Goal: Register for event/course

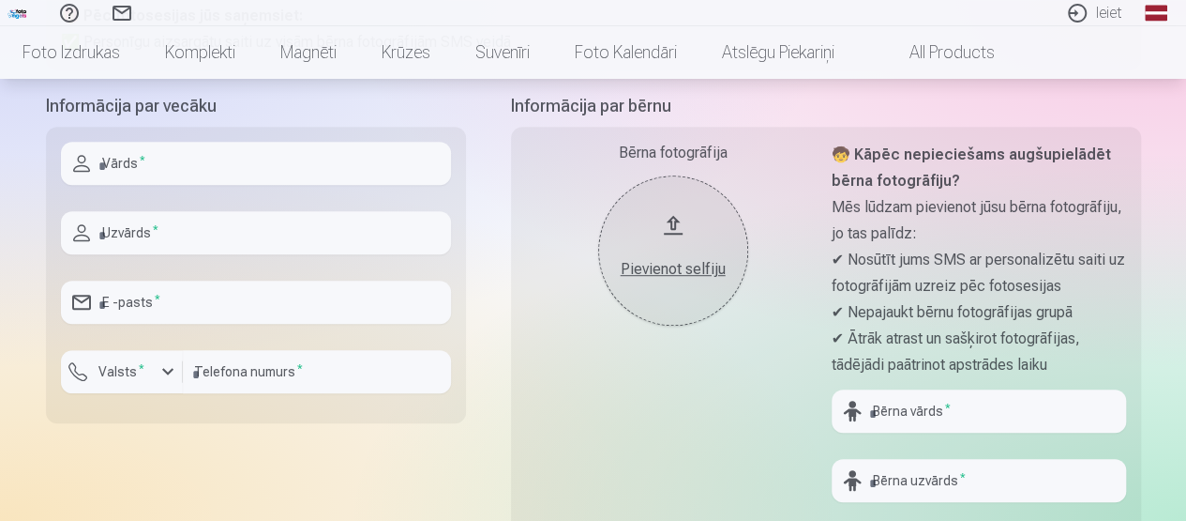
scroll to position [215, 0]
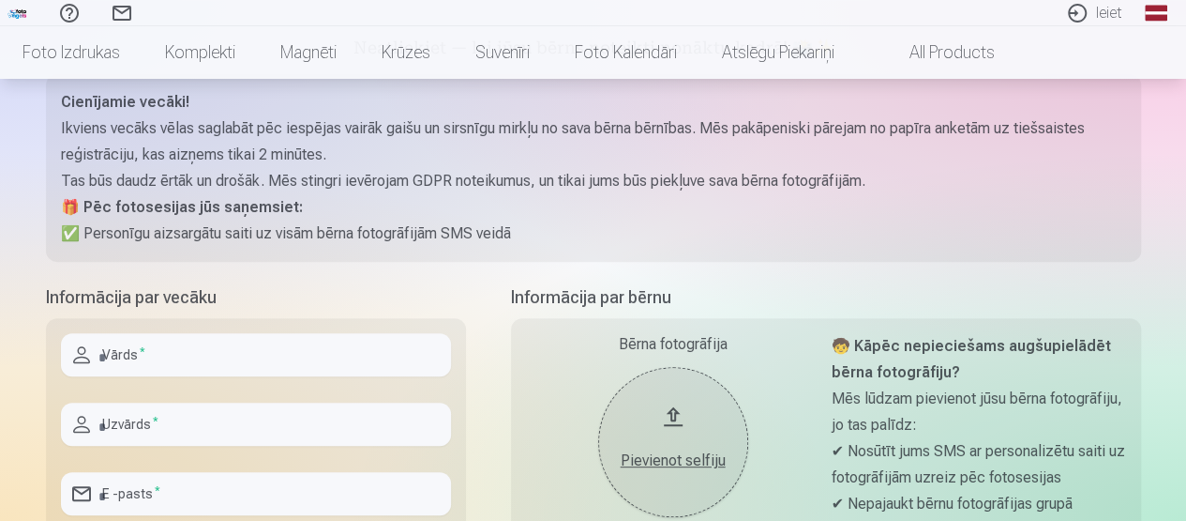
click at [247, 359] on input "text" at bounding box center [256, 354] width 390 height 43
type input "****"
click at [237, 451] on div at bounding box center [256, 453] width 390 height 15
click at [237, 428] on input "text" at bounding box center [256, 423] width 390 height 43
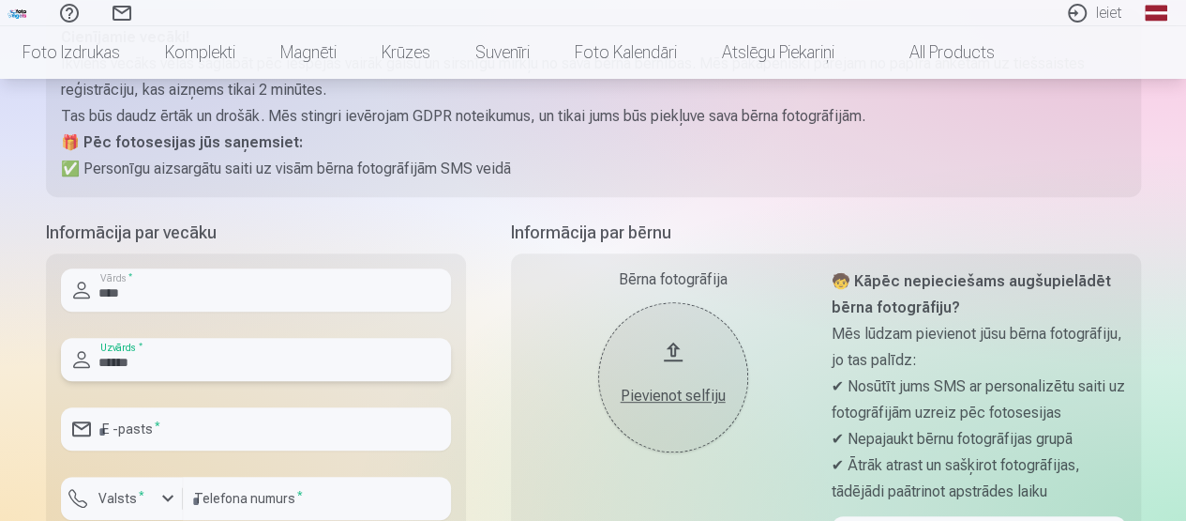
scroll to position [309, 0]
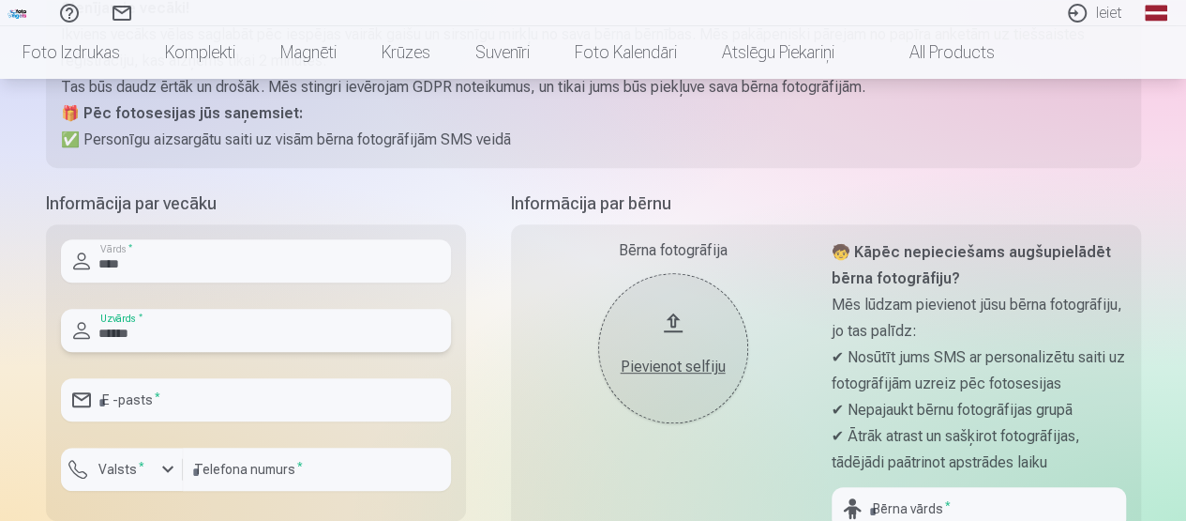
type input "******"
click at [234, 410] on input "email" at bounding box center [256, 399] width 390 height 43
type input "**********"
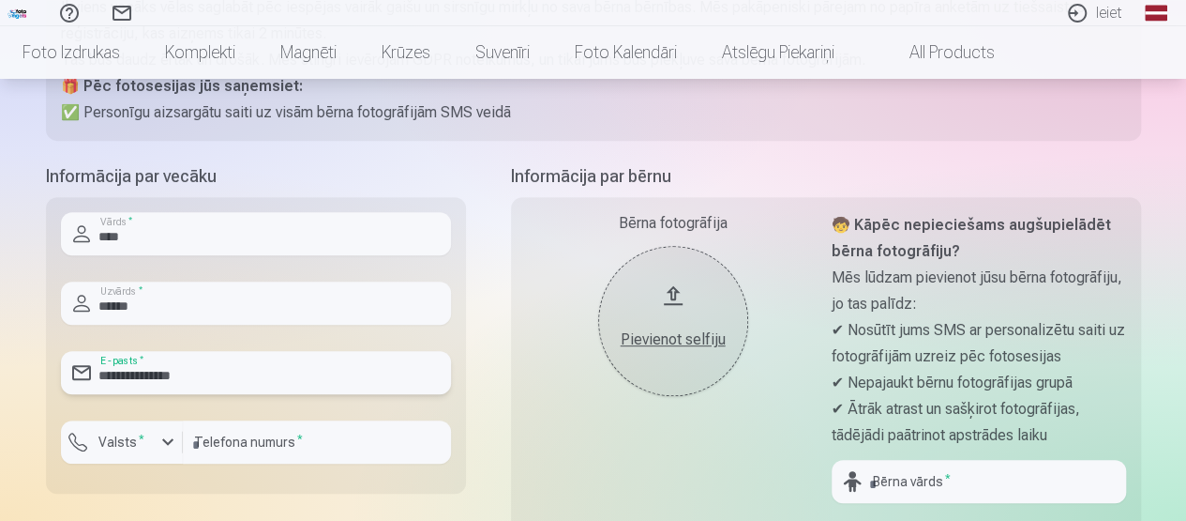
scroll to position [402, 0]
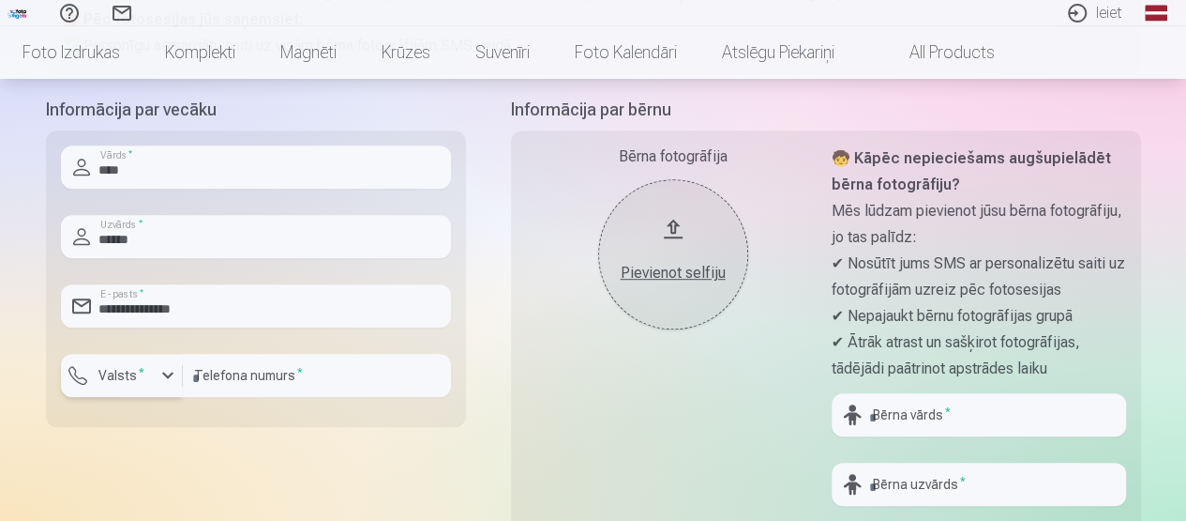
click at [146, 378] on label "Valsts *" at bounding box center [121, 375] width 61 height 19
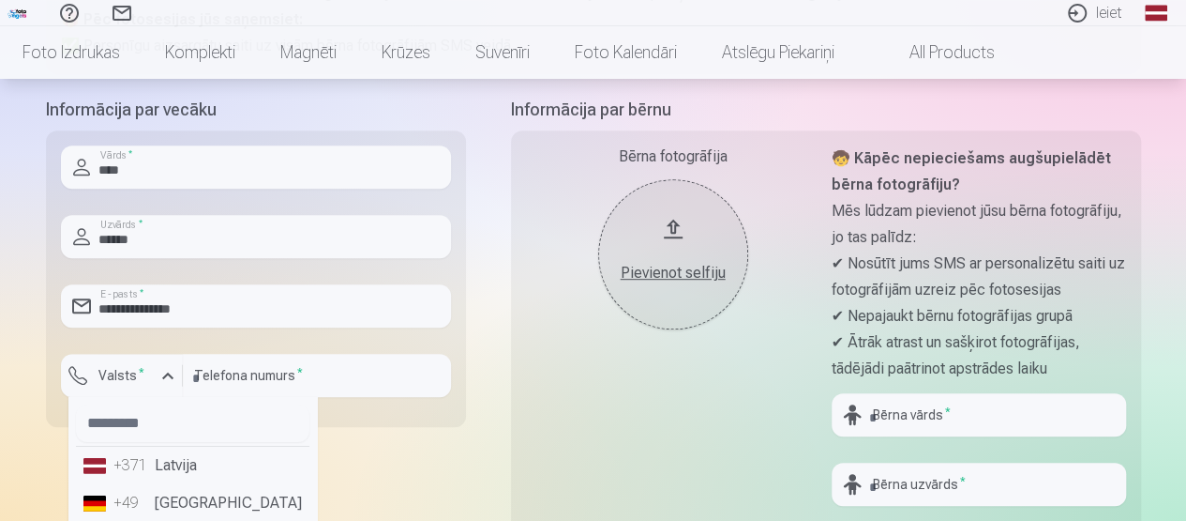
click at [174, 472] on li "+371 Latvija" at bounding box center [193, 465] width 234 height 38
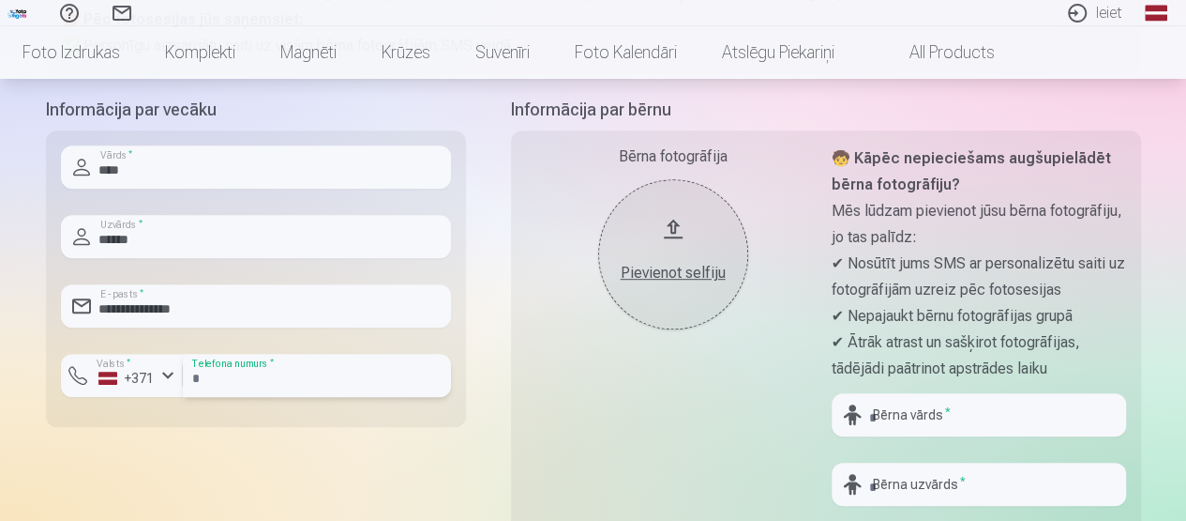
click at [271, 378] on input "number" at bounding box center [317, 375] width 268 height 43
type input "********"
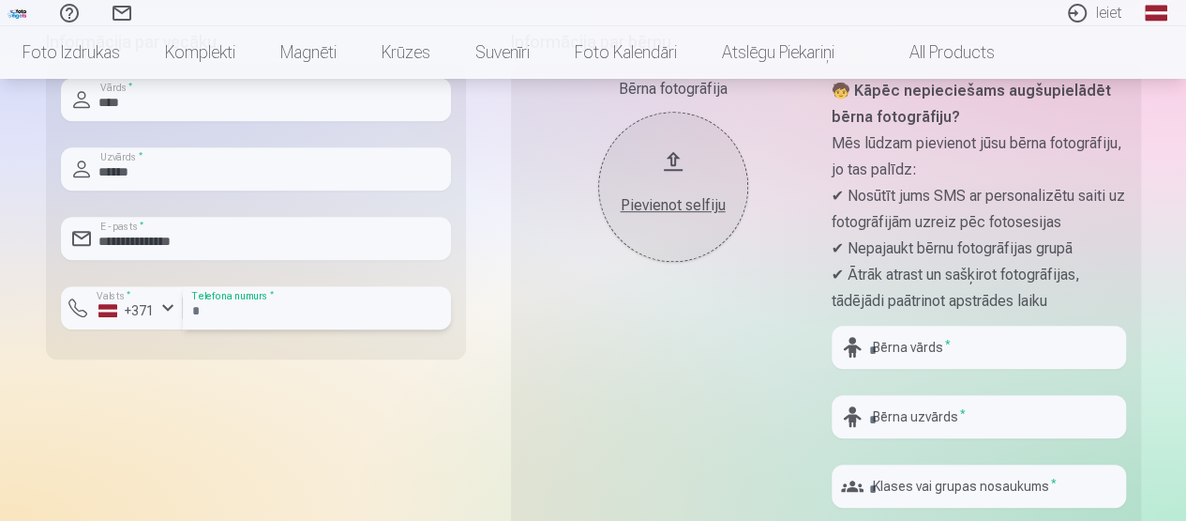
scroll to position [496, 0]
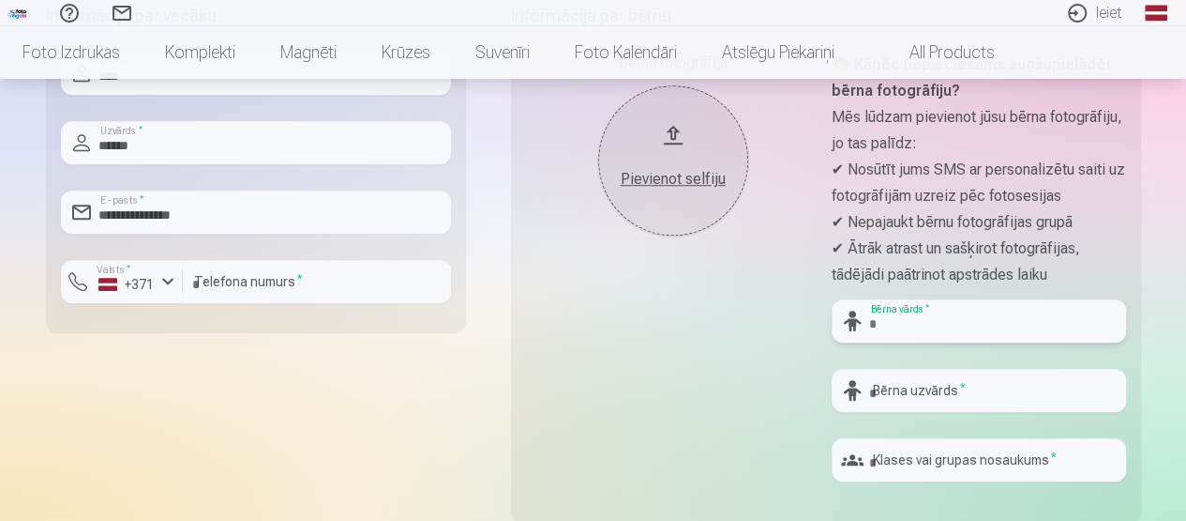
click at [960, 326] on input "text" at bounding box center [979, 320] width 295 height 43
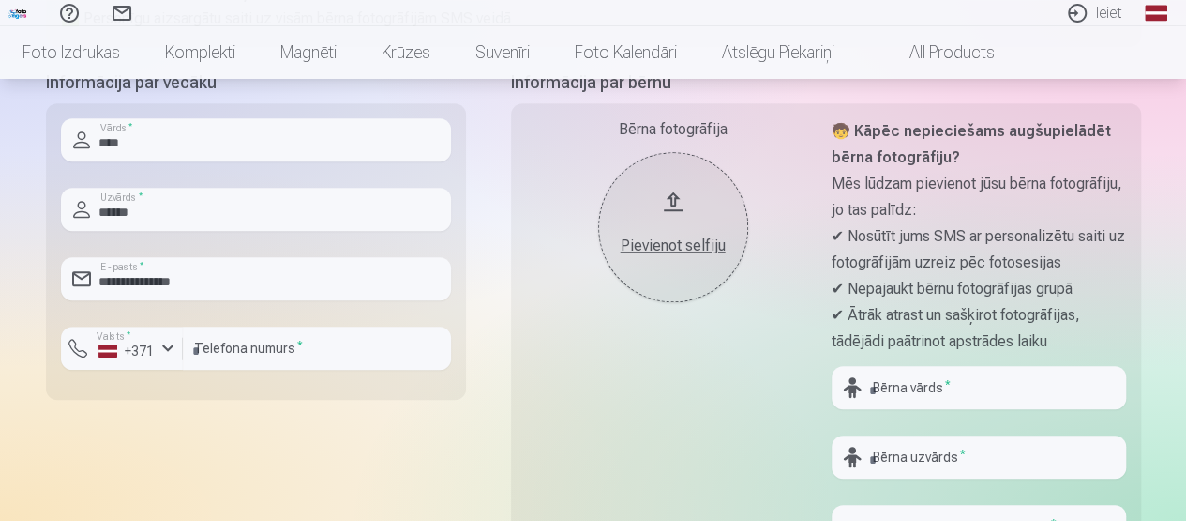
scroll to position [469, 0]
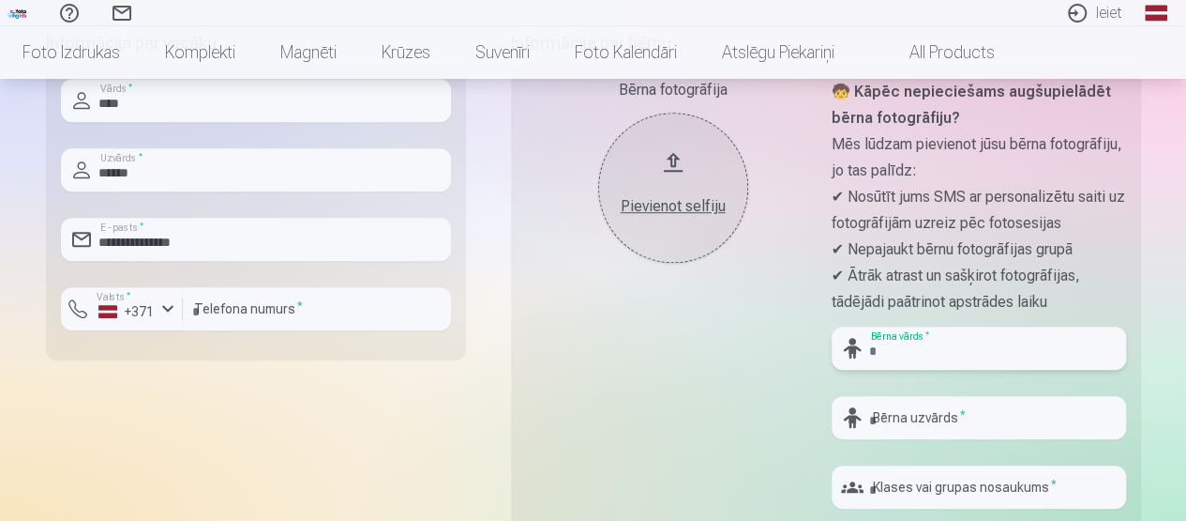
click at [934, 344] on input "text" at bounding box center [979, 347] width 295 height 43
type input "**********"
click at [960, 419] on input "text" at bounding box center [979, 417] width 295 height 43
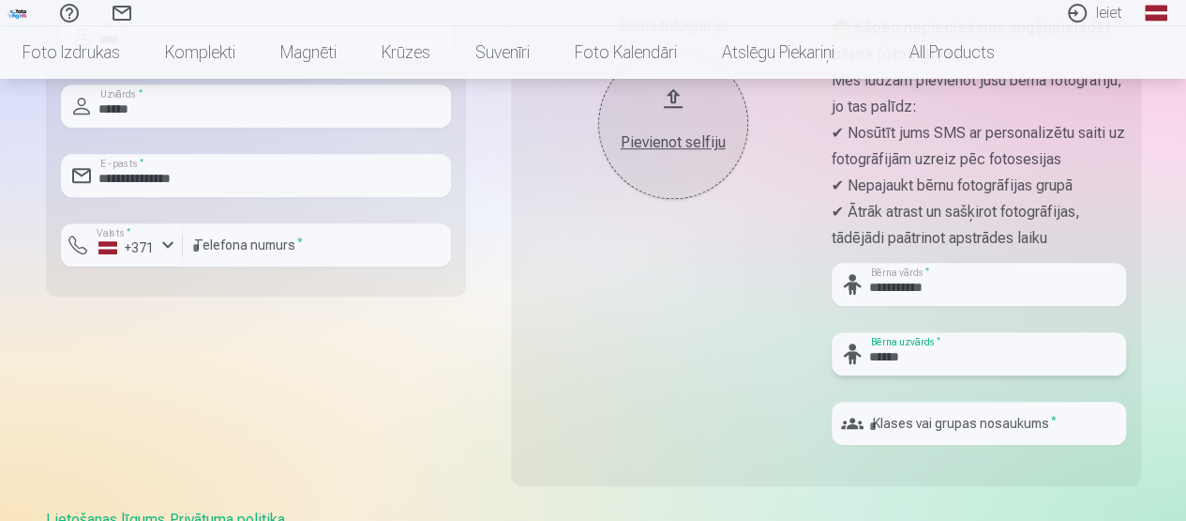
scroll to position [563, 0]
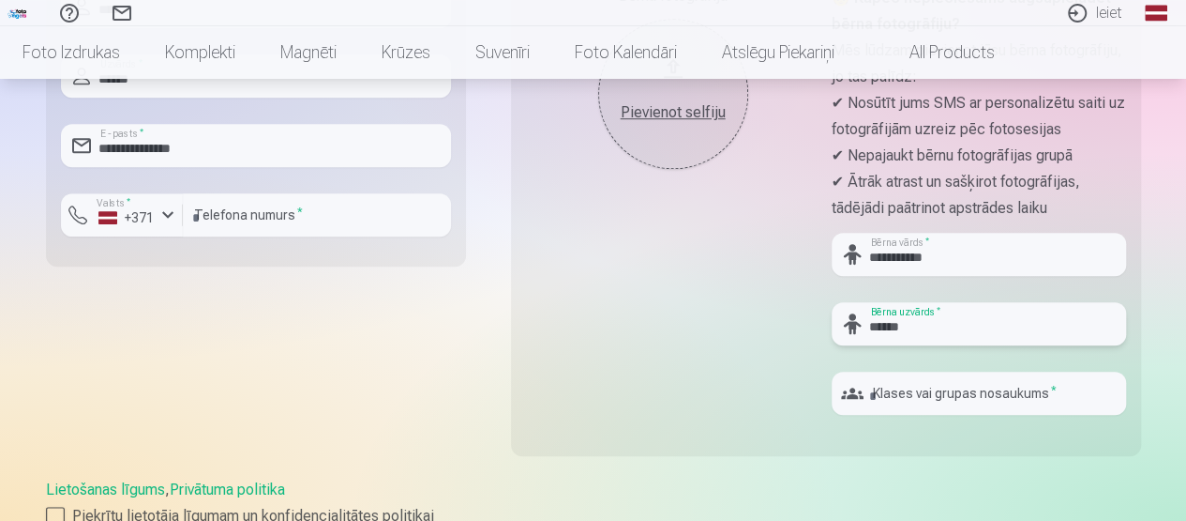
type input "******"
click at [1039, 387] on input "text" at bounding box center [979, 392] width 295 height 43
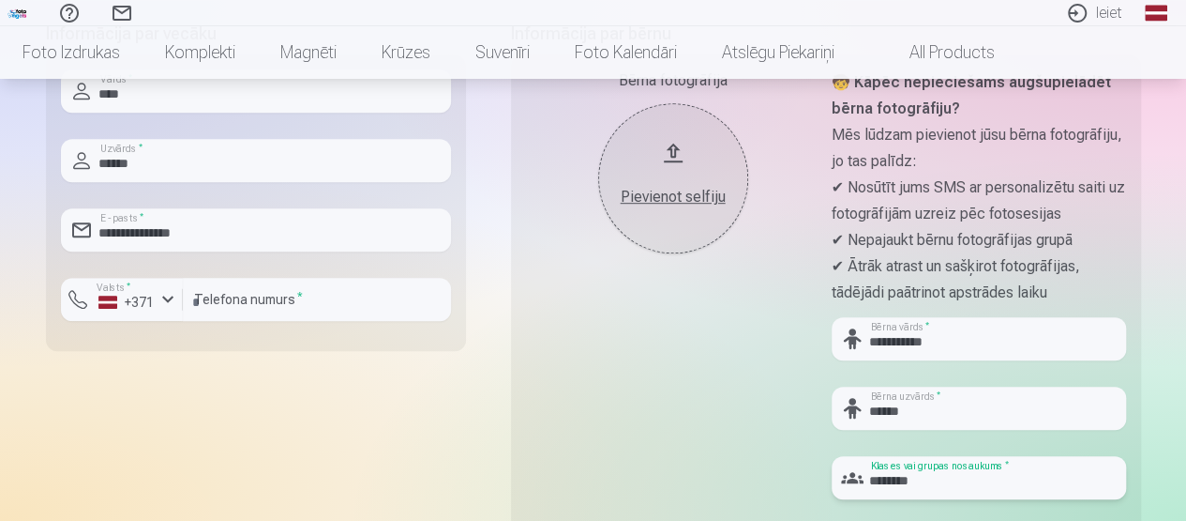
scroll to position [469, 0]
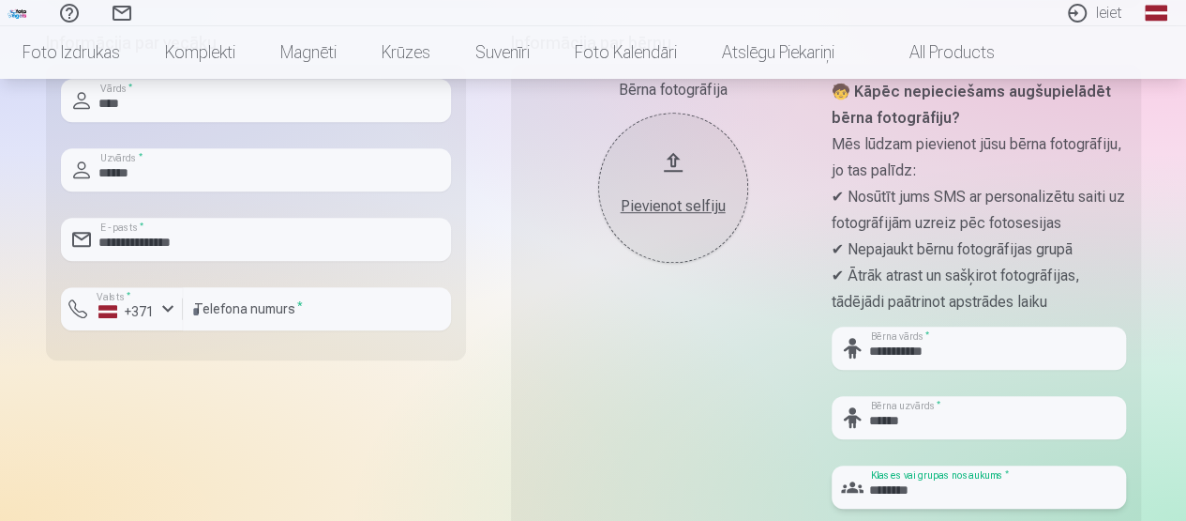
type input "********"
click at [685, 209] on div "Pievienot selfiju" at bounding box center [673, 206] width 113 height 23
click at [677, 210] on div "Pievienot selfiju" at bounding box center [673, 206] width 113 height 23
click at [670, 203] on div "Pievienot selfiju" at bounding box center [673, 206] width 113 height 23
click at [674, 163] on button "Pievienot selfiju" at bounding box center [673, 188] width 150 height 150
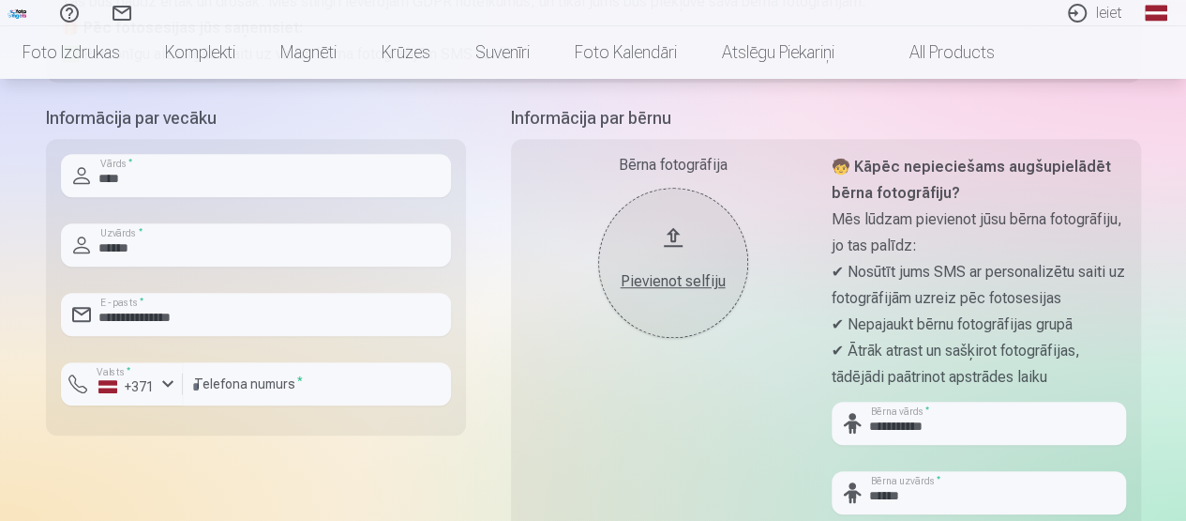
scroll to position [375, 0]
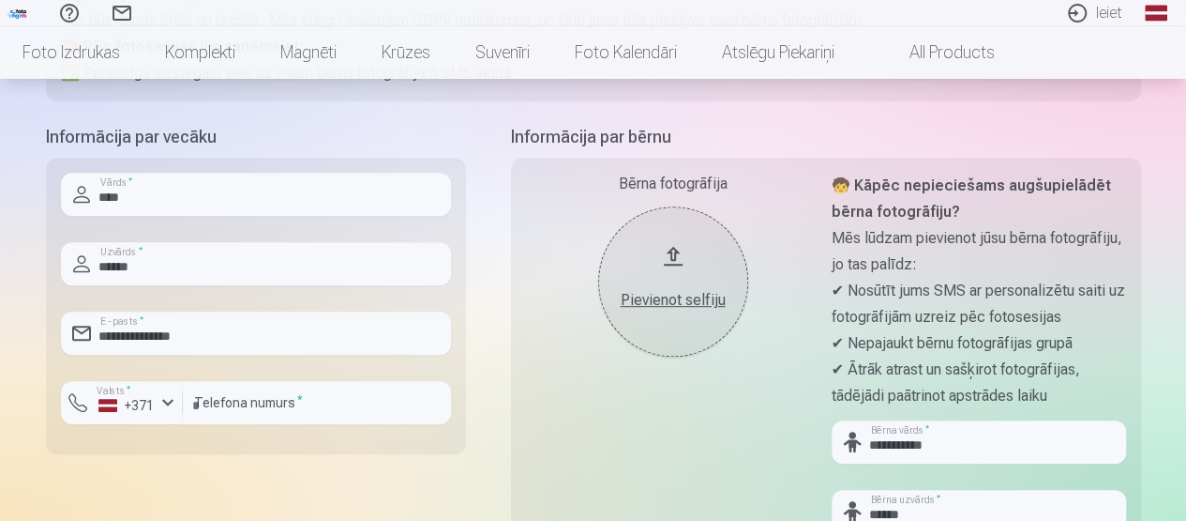
click at [666, 301] on div "Pievienot selfiju" at bounding box center [673, 300] width 113 height 23
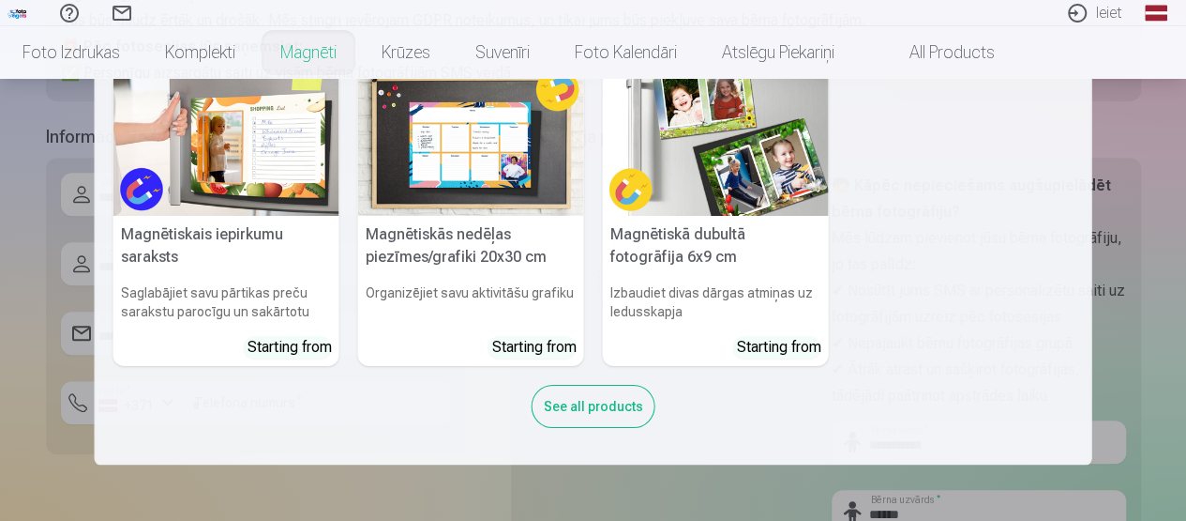
scroll to position [0, 0]
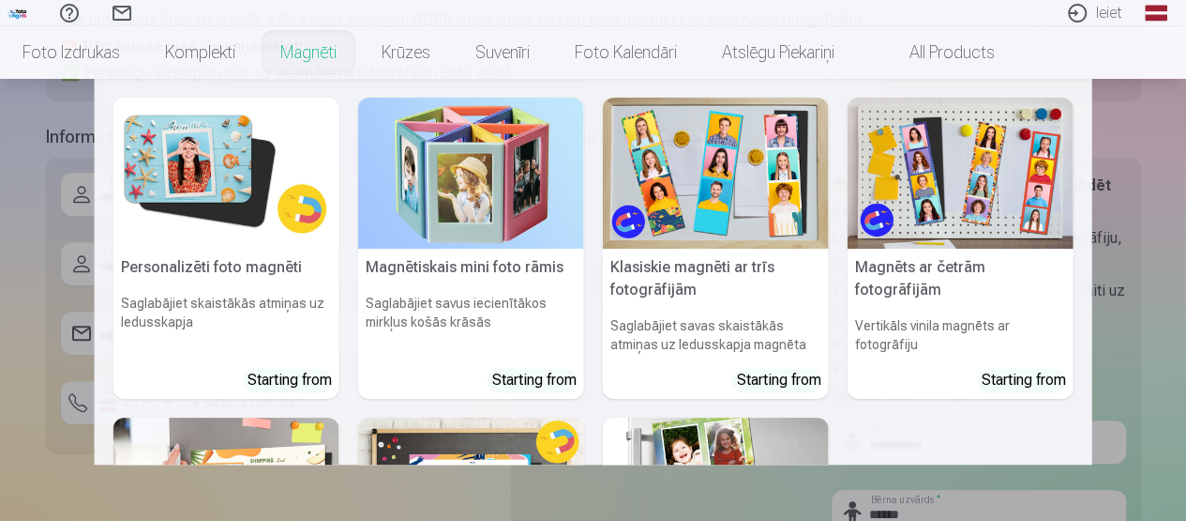
click at [1115, 243] on nav "Personalizēti foto magnēti Saglabājiet skaistākās atmiņas uz ledusskapja Starti…" at bounding box center [593, 271] width 1186 height 385
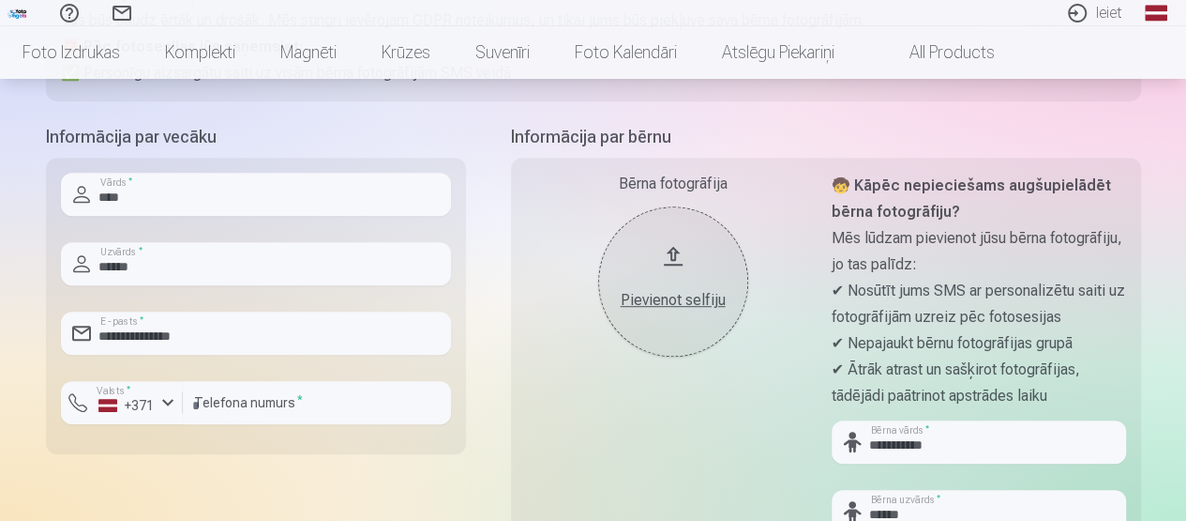
scroll to position [469, 0]
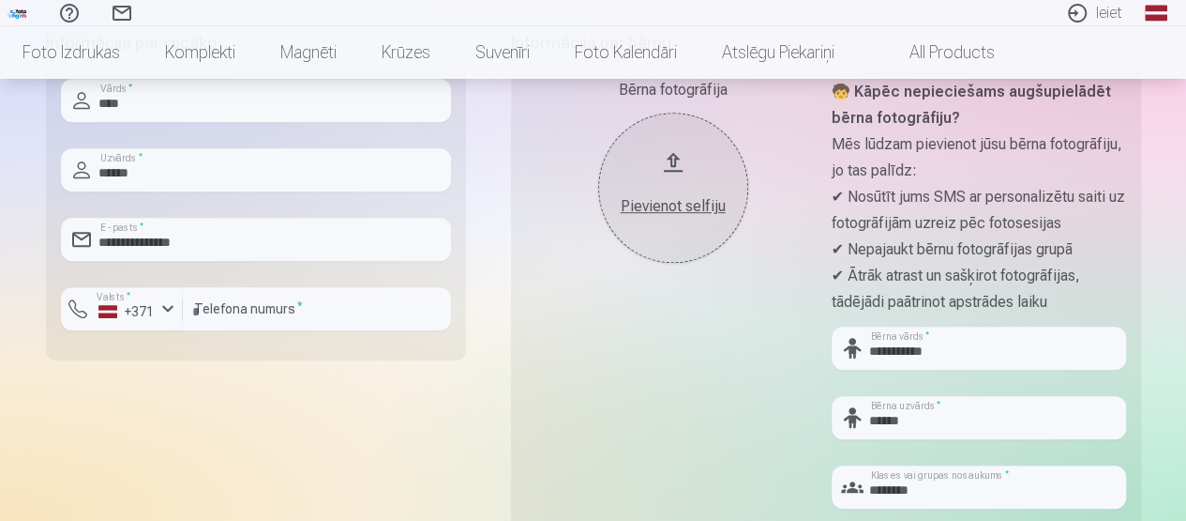
click at [685, 203] on div "Pievienot selfiju" at bounding box center [673, 206] width 113 height 23
click at [690, 201] on div "Pievienot selfiju" at bounding box center [673, 206] width 113 height 23
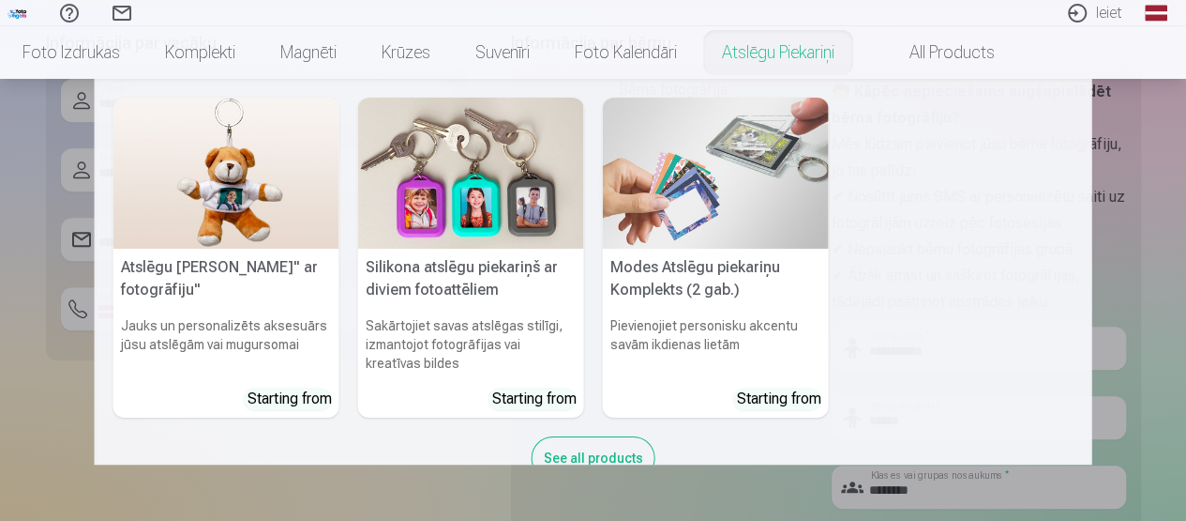
click at [1131, 217] on nav "Atslēgu [PERSON_NAME]" ar fotogrāfiju" Jauks un personalizēts aksesuārs jūsu at…" at bounding box center [593, 271] width 1186 height 385
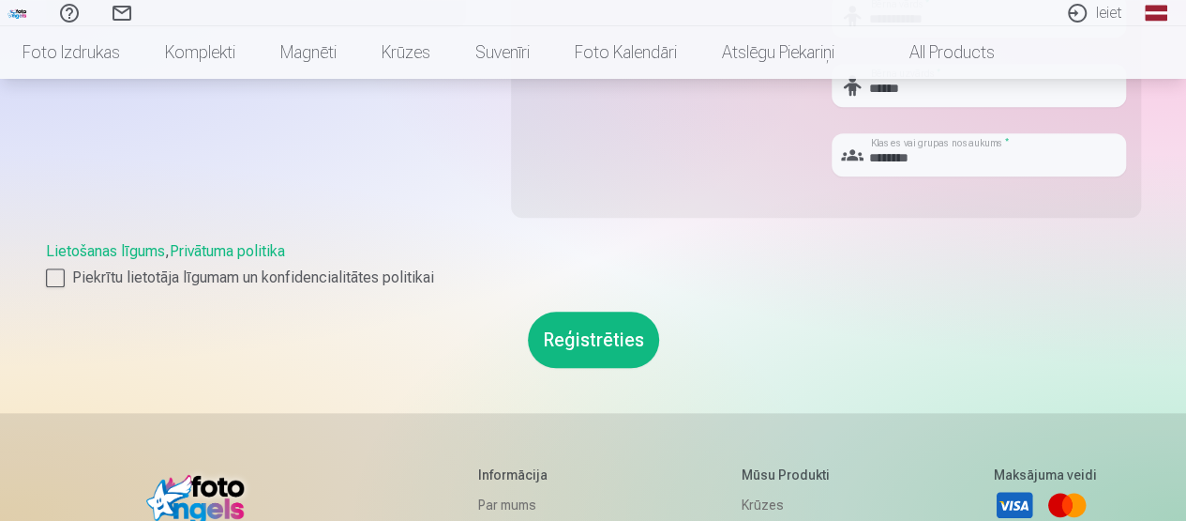
scroll to position [844, 0]
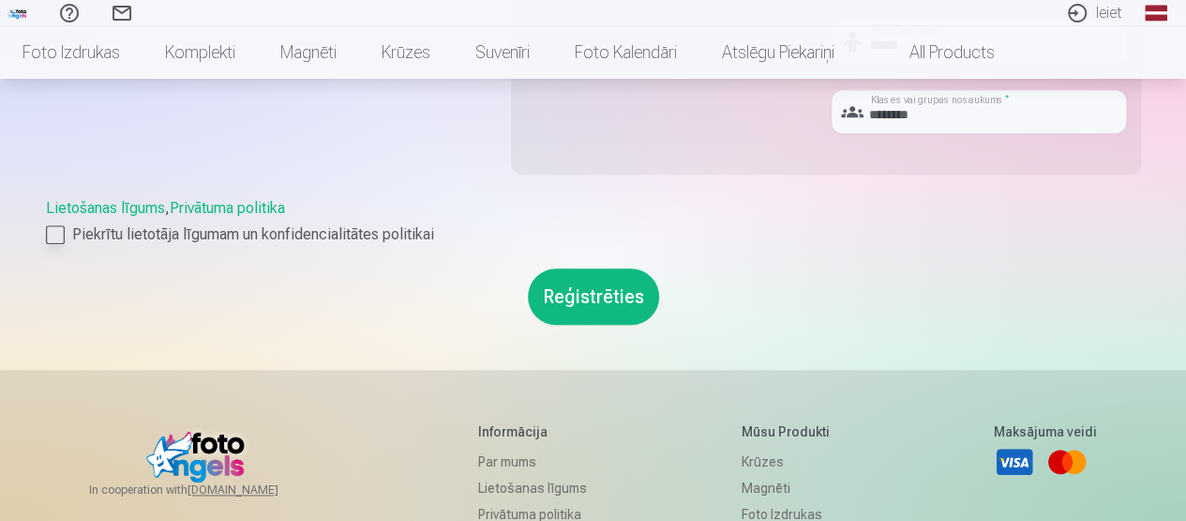
click at [62, 232] on div at bounding box center [55, 234] width 19 height 19
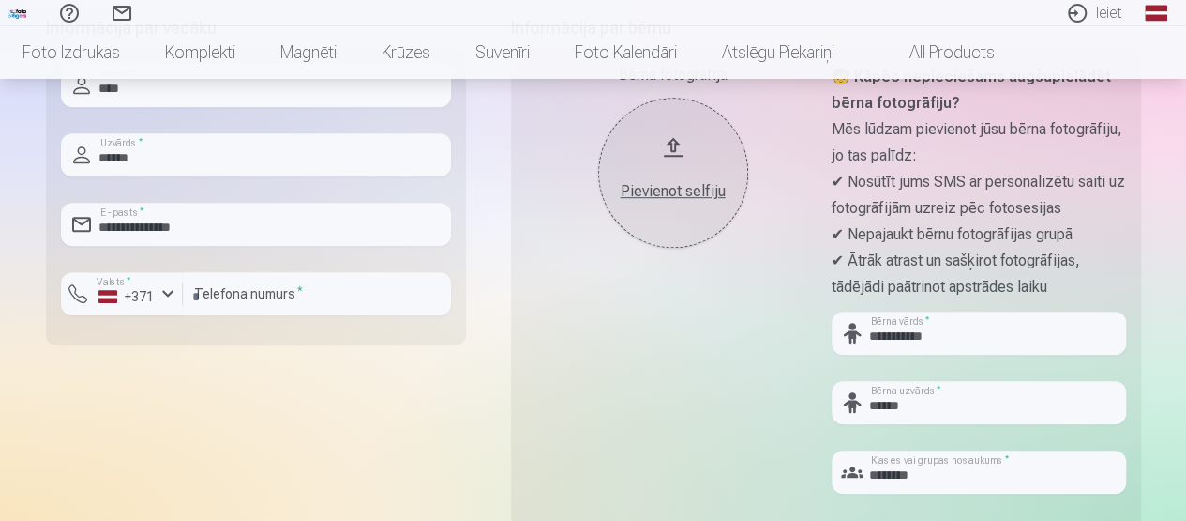
scroll to position [375, 0]
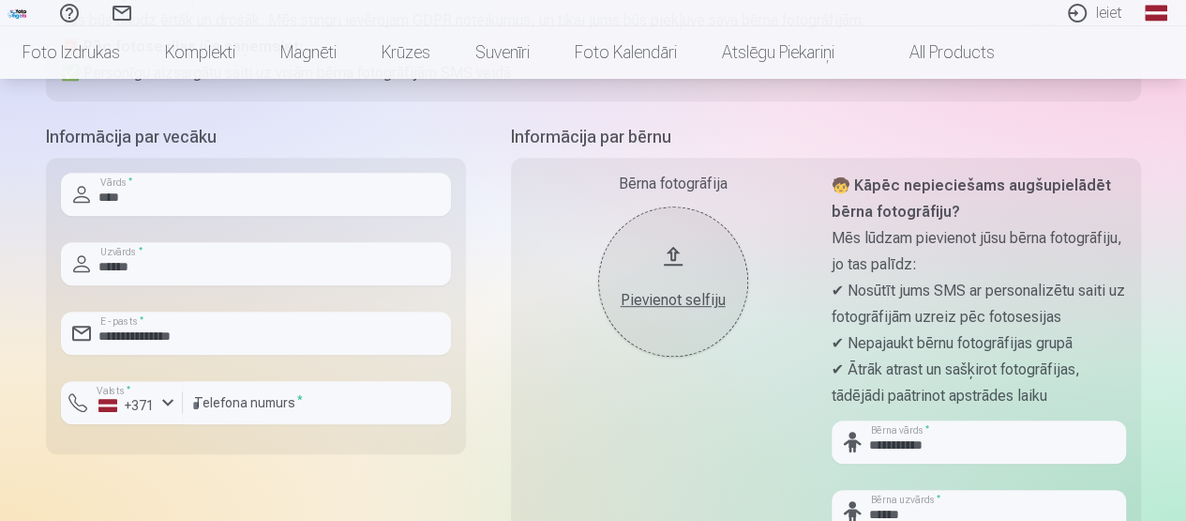
click at [677, 302] on div "Pievienot selfiju" at bounding box center [673, 300] width 113 height 23
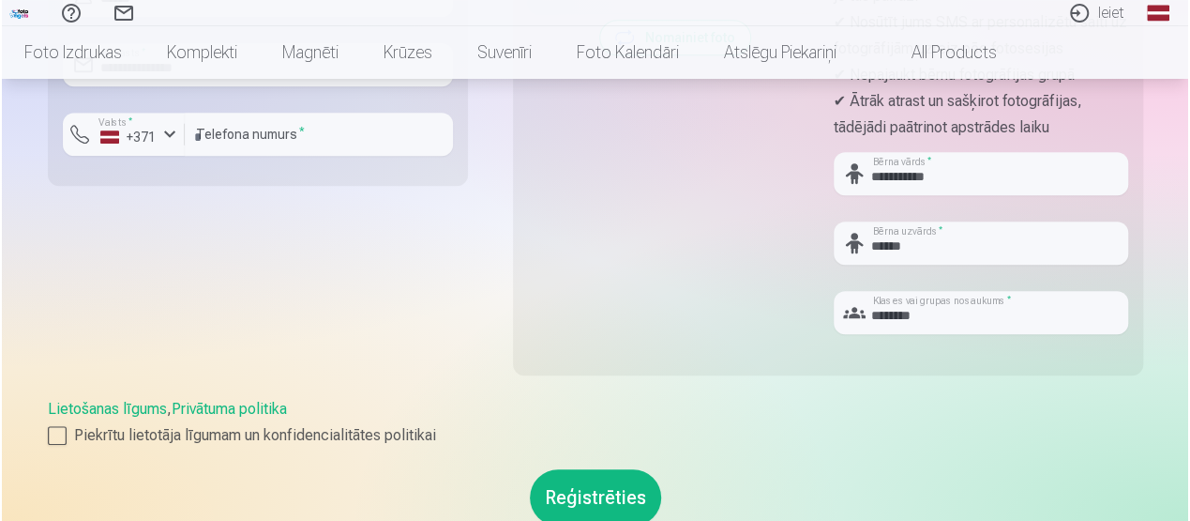
scroll to position [657, 0]
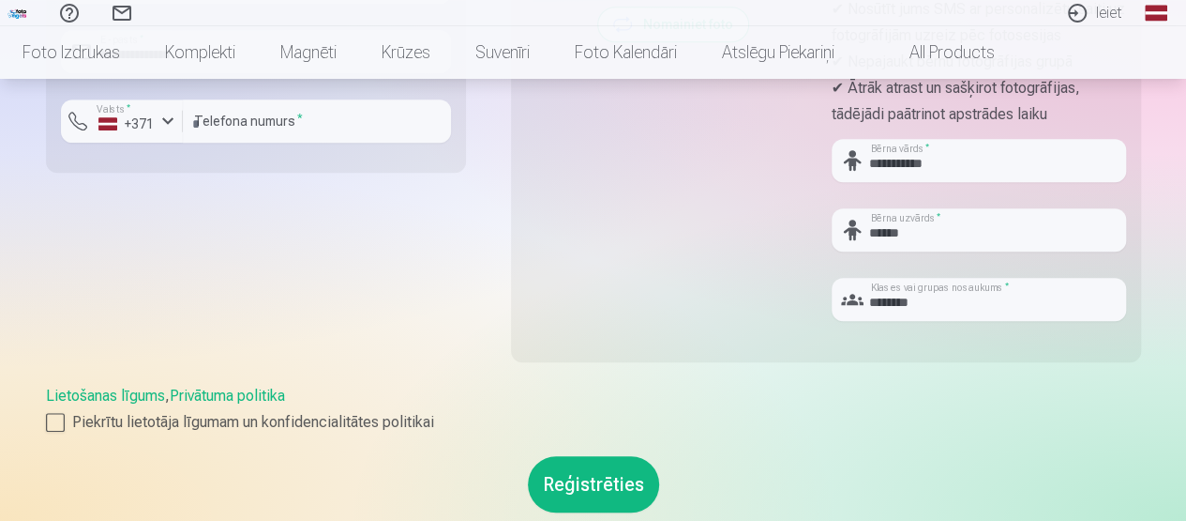
click at [581, 487] on button "Reģistrēties" at bounding box center [593, 484] width 131 height 56
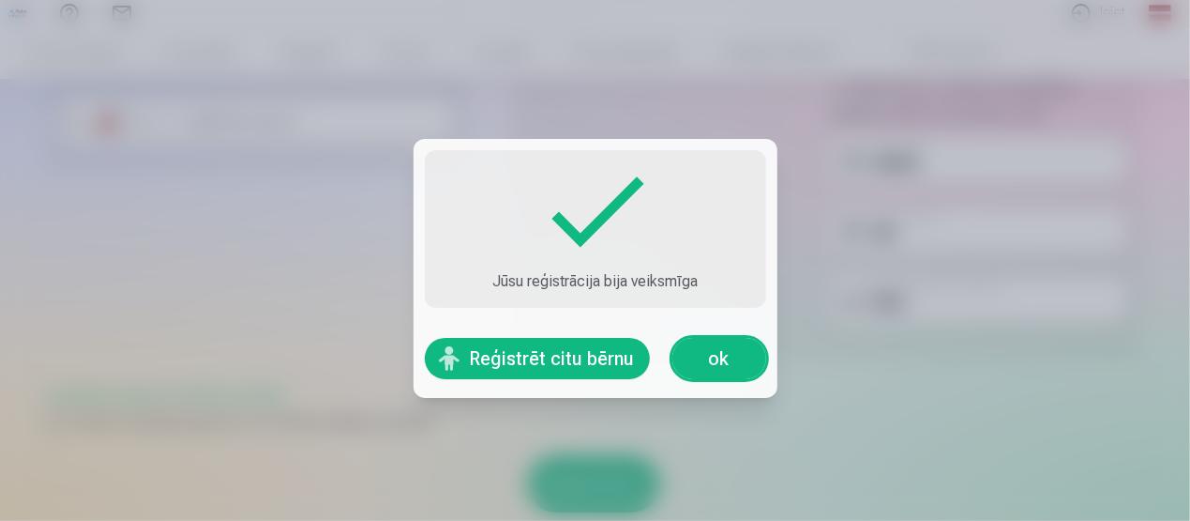
click at [726, 370] on link "ok" at bounding box center [719, 358] width 94 height 41
